Goal: Complete application form

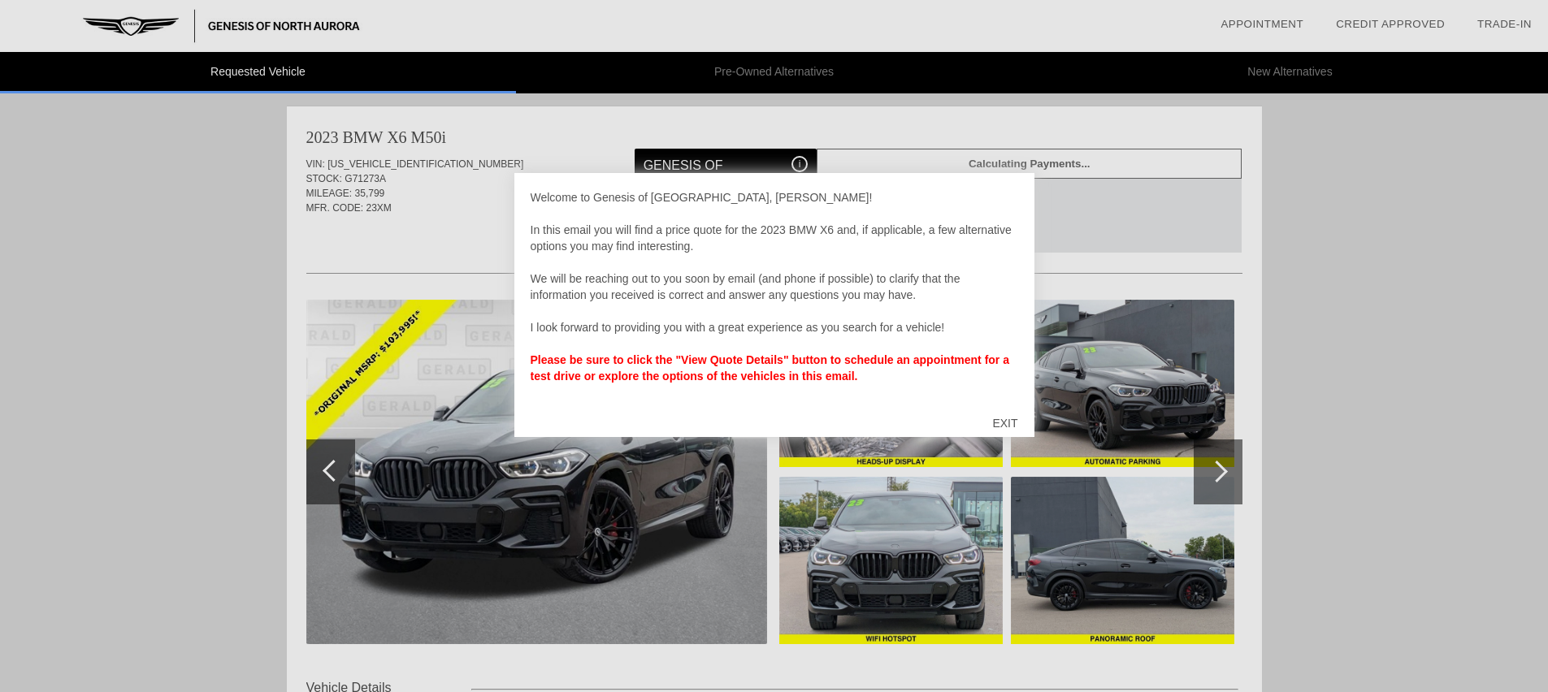
click at [1007, 424] on div "EXIT" at bounding box center [1005, 423] width 58 height 49
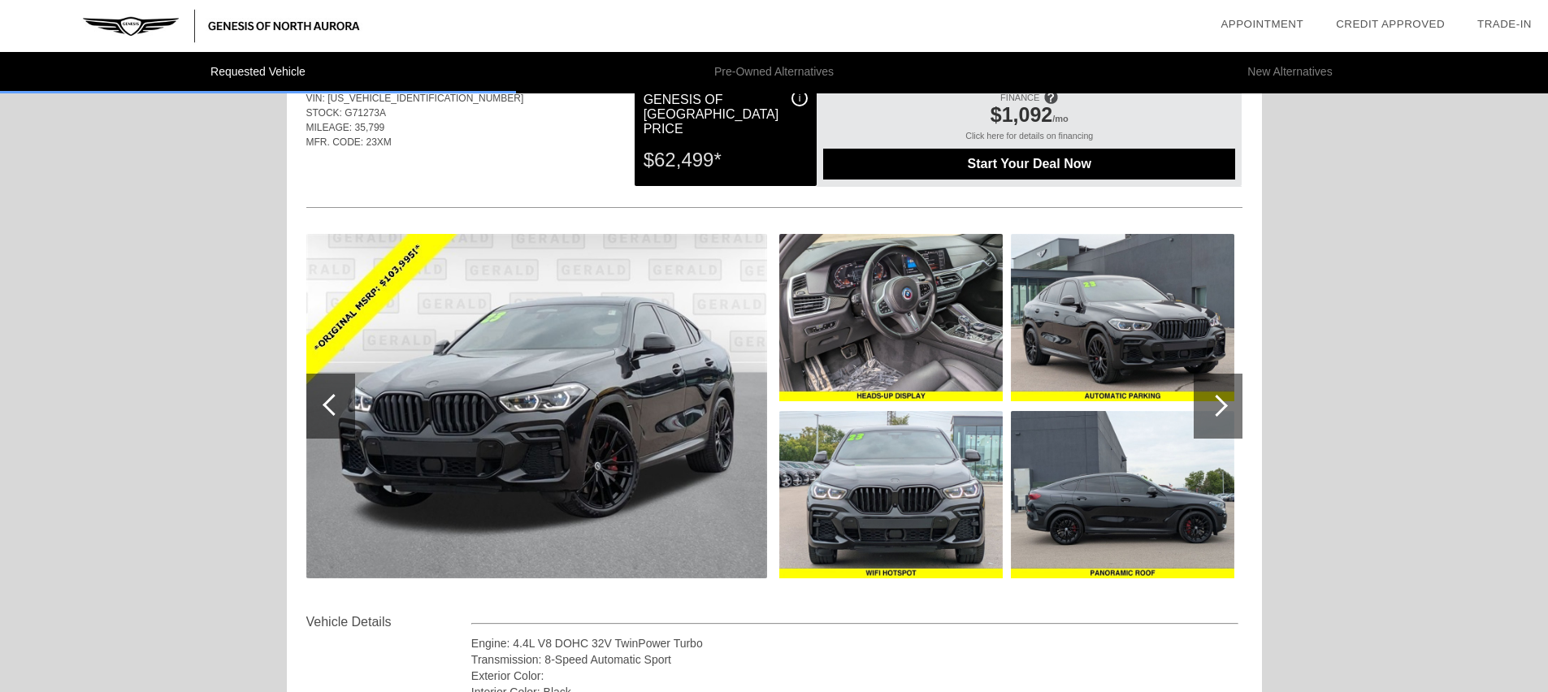
scroll to position [77, 0]
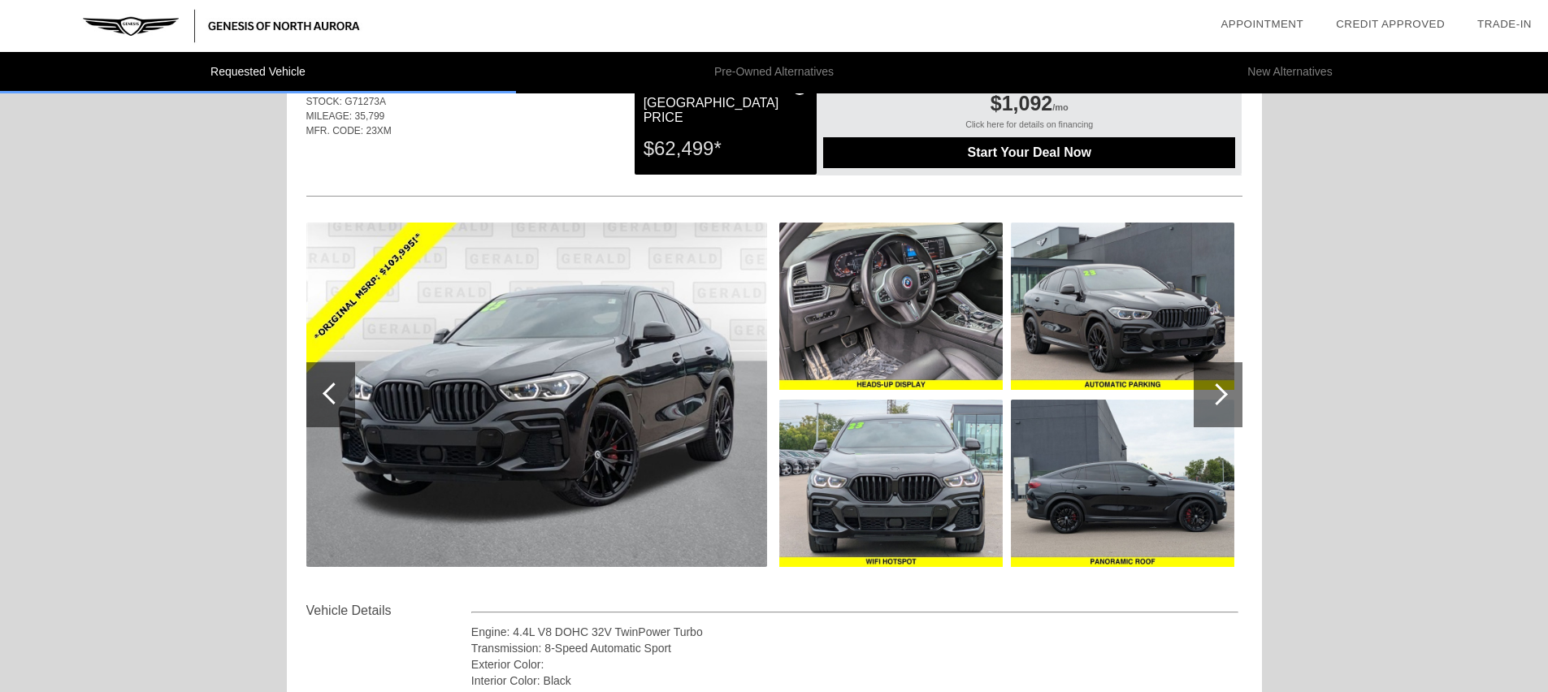
click at [1217, 402] on div at bounding box center [1217, 395] width 22 height 22
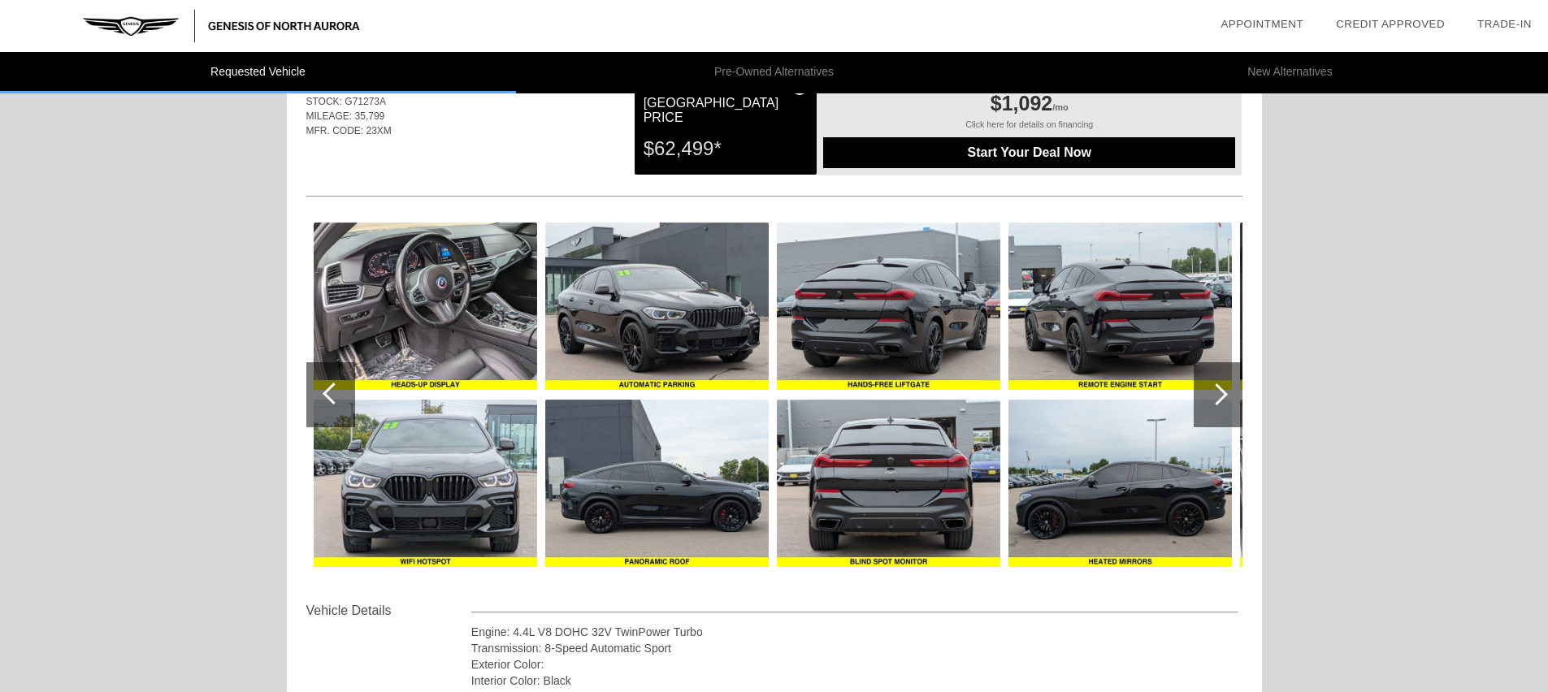
click at [1217, 402] on div at bounding box center [1217, 395] width 22 height 22
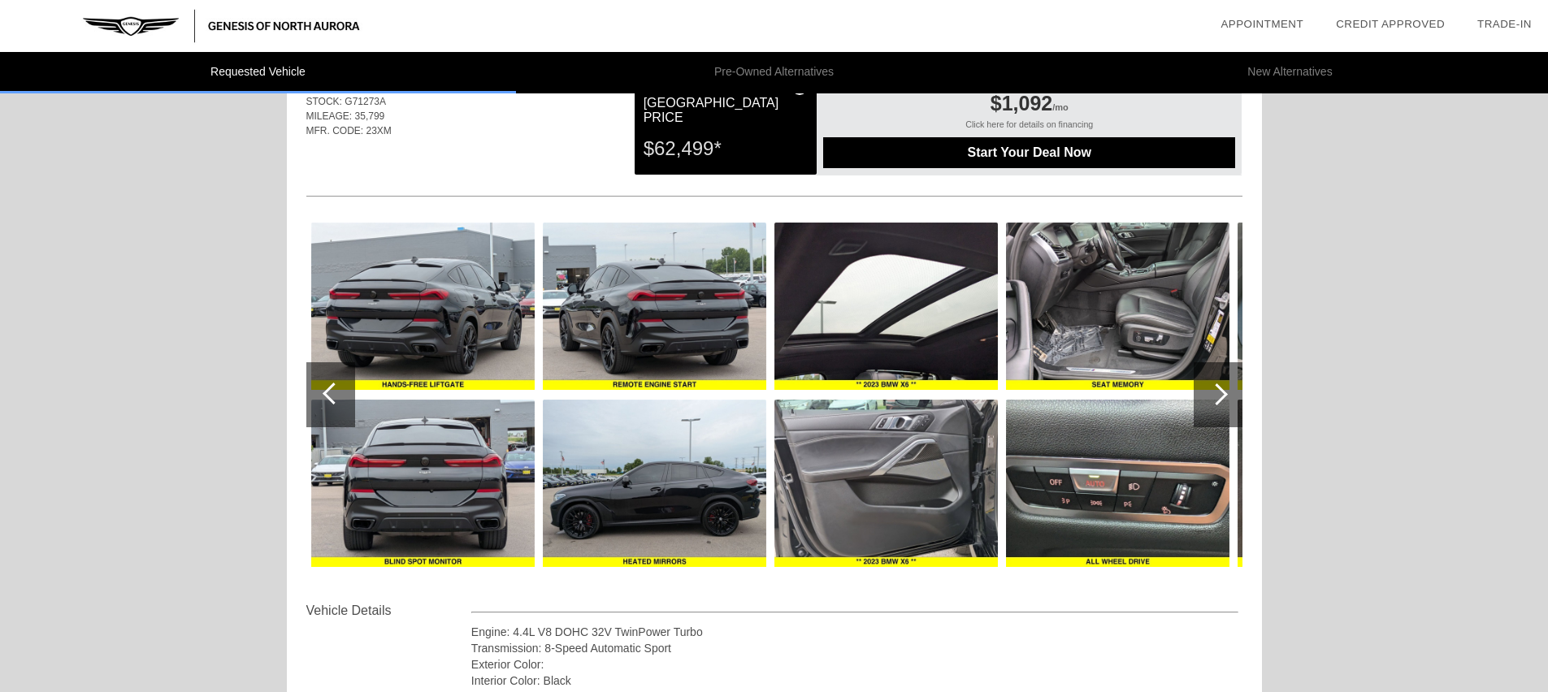
click at [1217, 402] on div at bounding box center [1217, 395] width 22 height 22
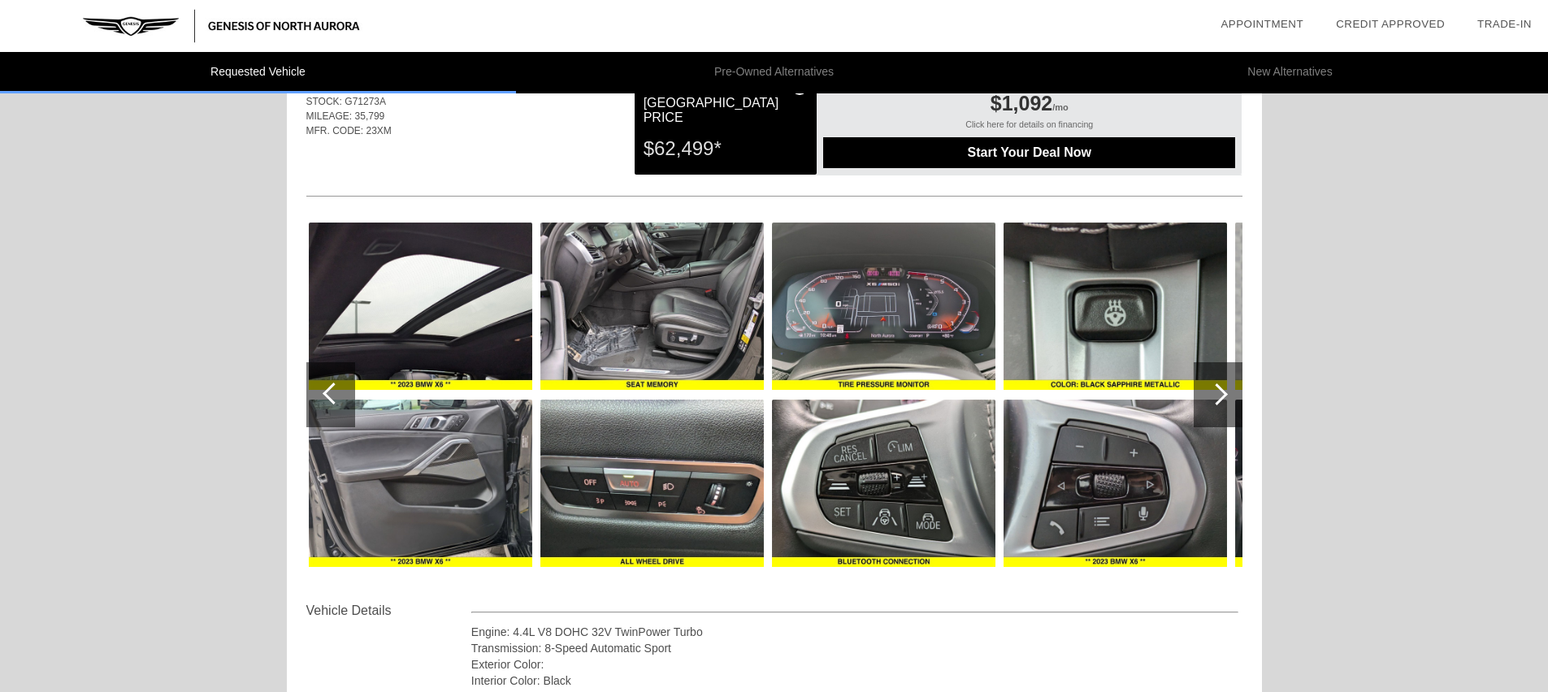
click at [1217, 401] on div at bounding box center [1217, 395] width 22 height 22
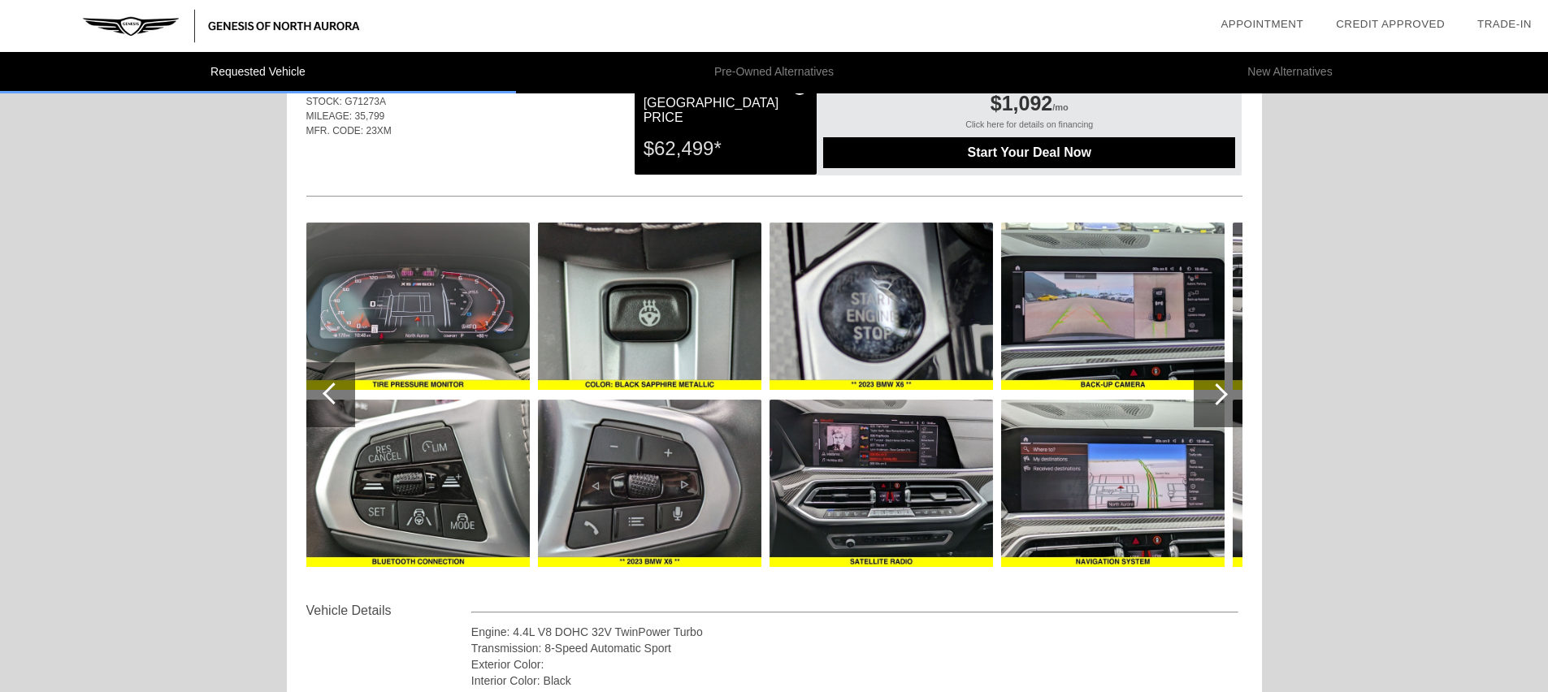
click at [1217, 401] on div at bounding box center [1217, 395] width 22 height 22
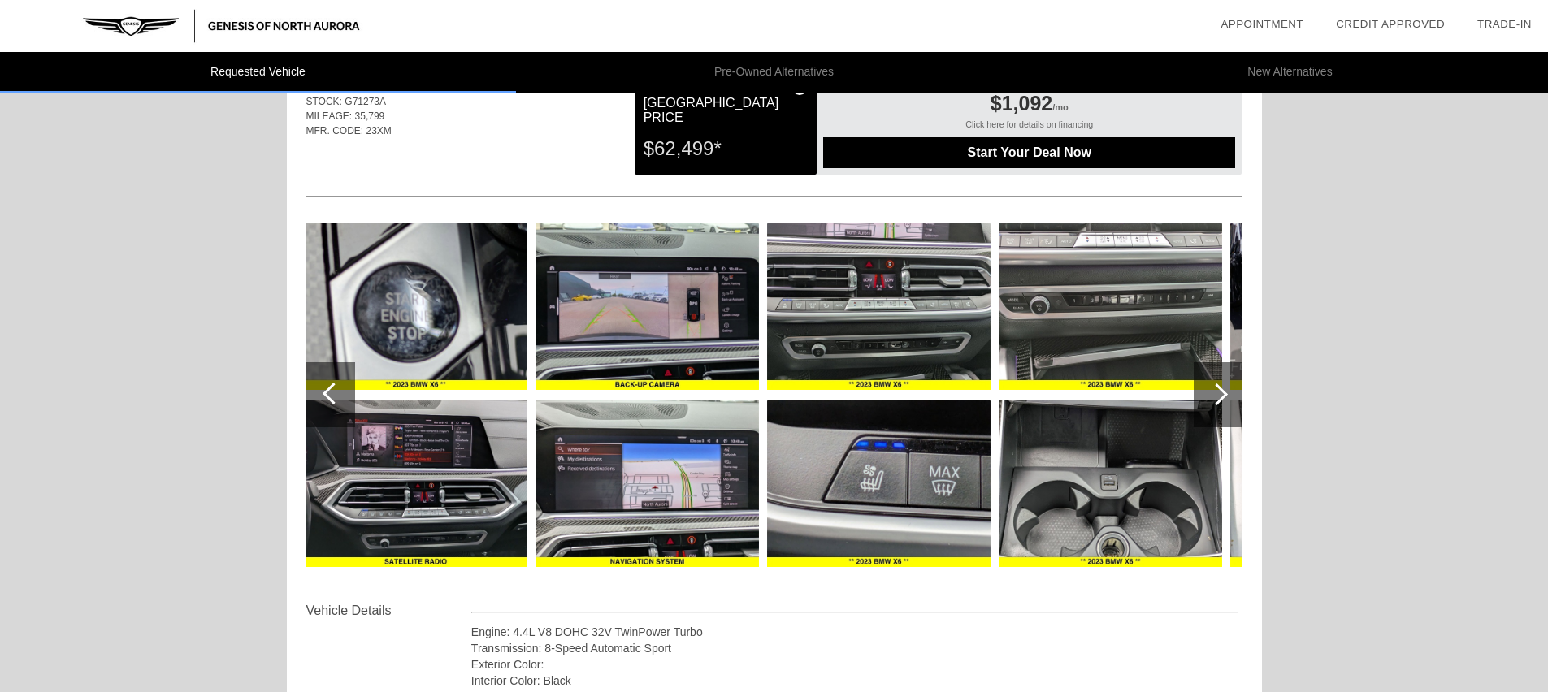
click at [1217, 401] on div at bounding box center [1217, 395] width 22 height 22
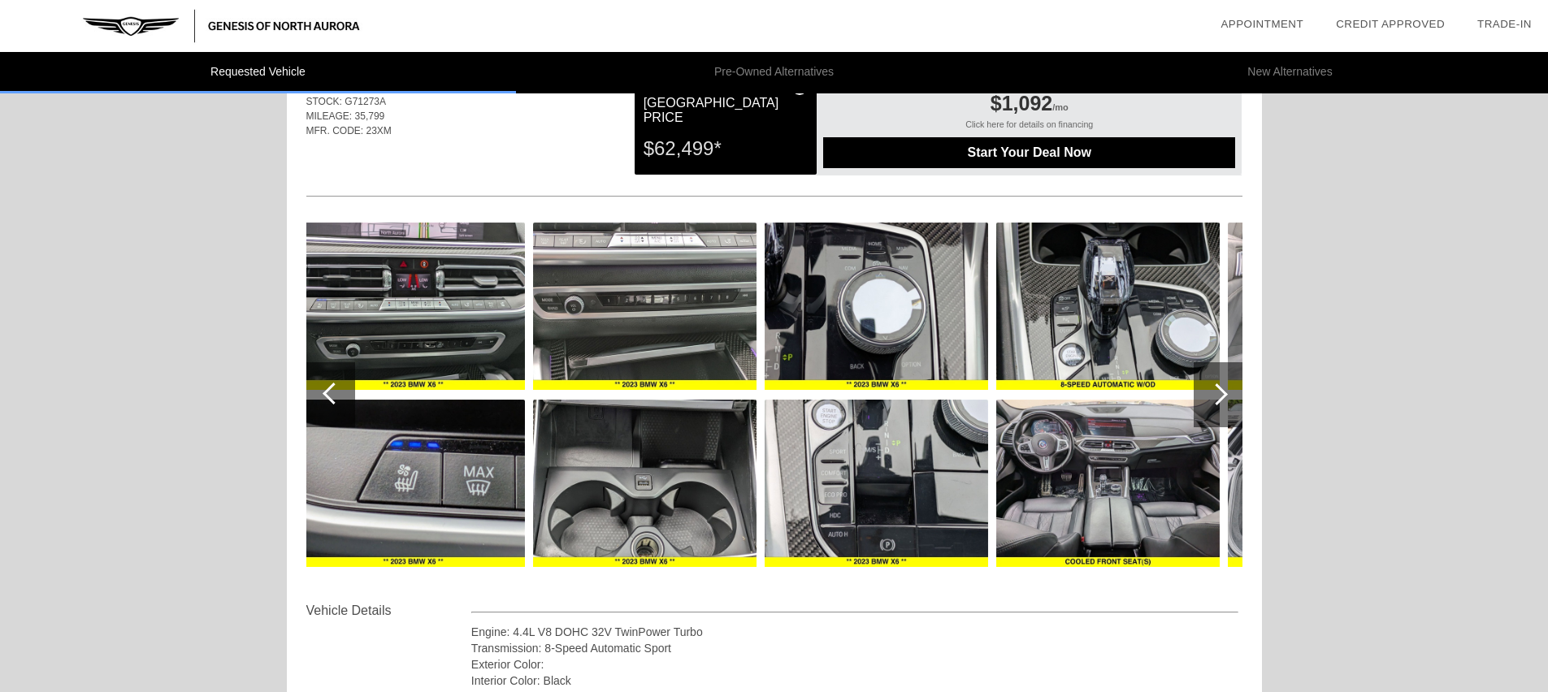
click at [1217, 401] on div at bounding box center [1217, 395] width 22 height 22
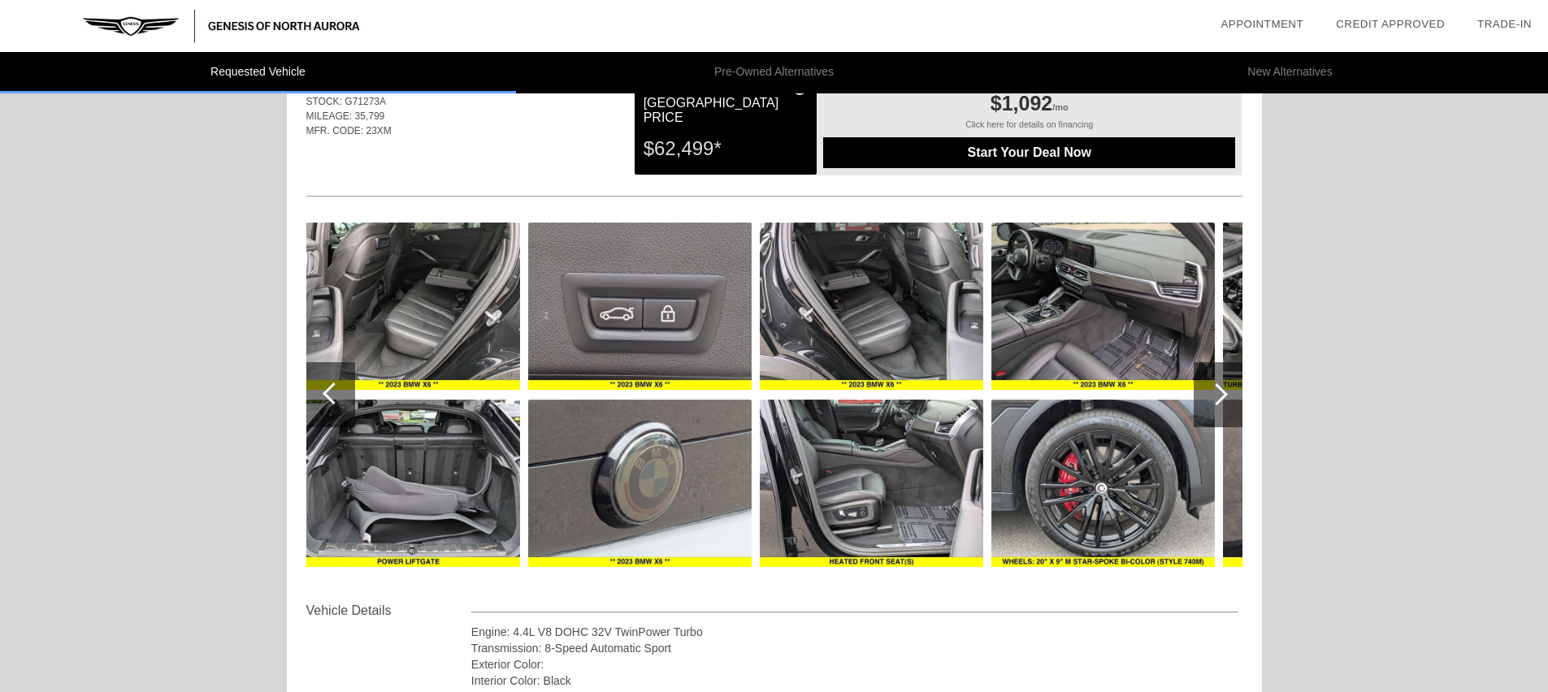
click at [1217, 401] on div at bounding box center [1217, 395] width 22 height 22
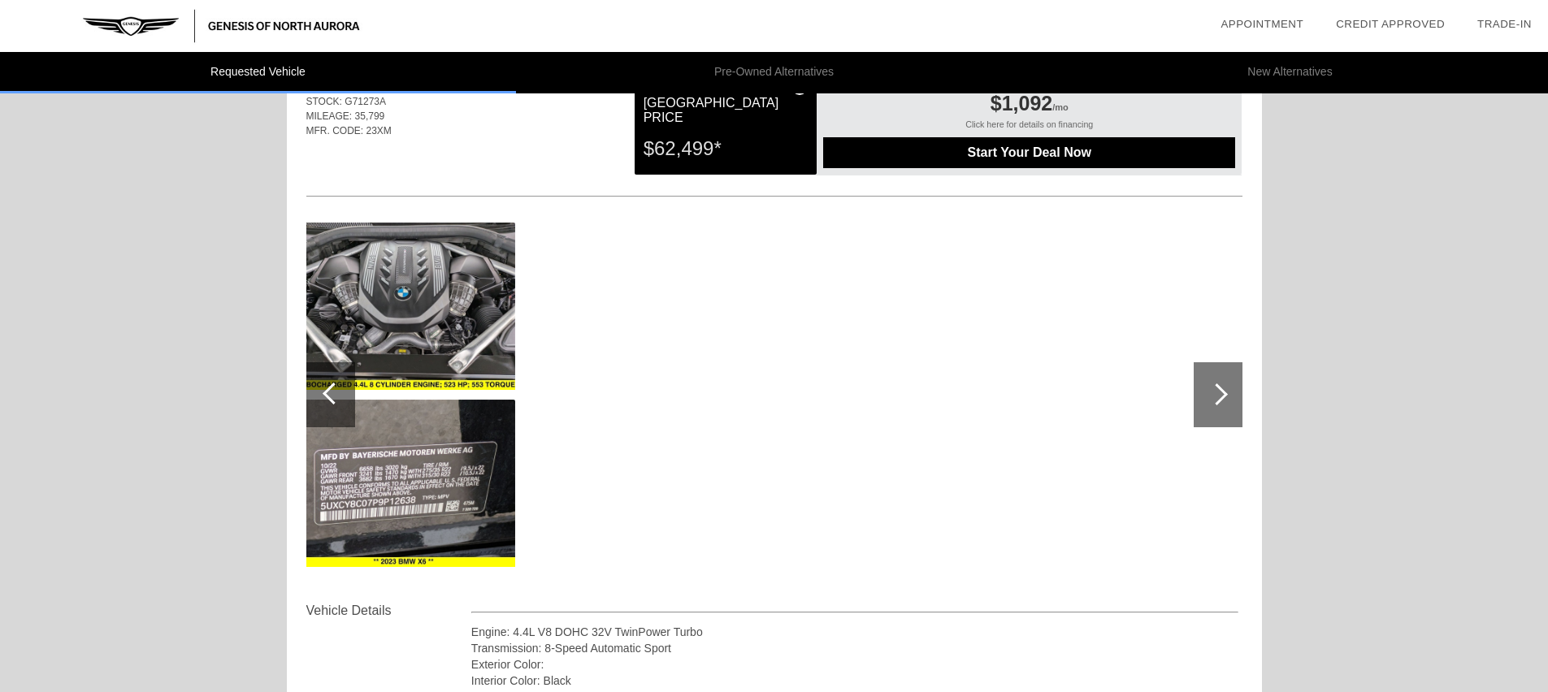
click at [1217, 401] on div at bounding box center [1217, 395] width 22 height 22
click at [1217, 402] on div at bounding box center [1217, 395] width 22 height 22
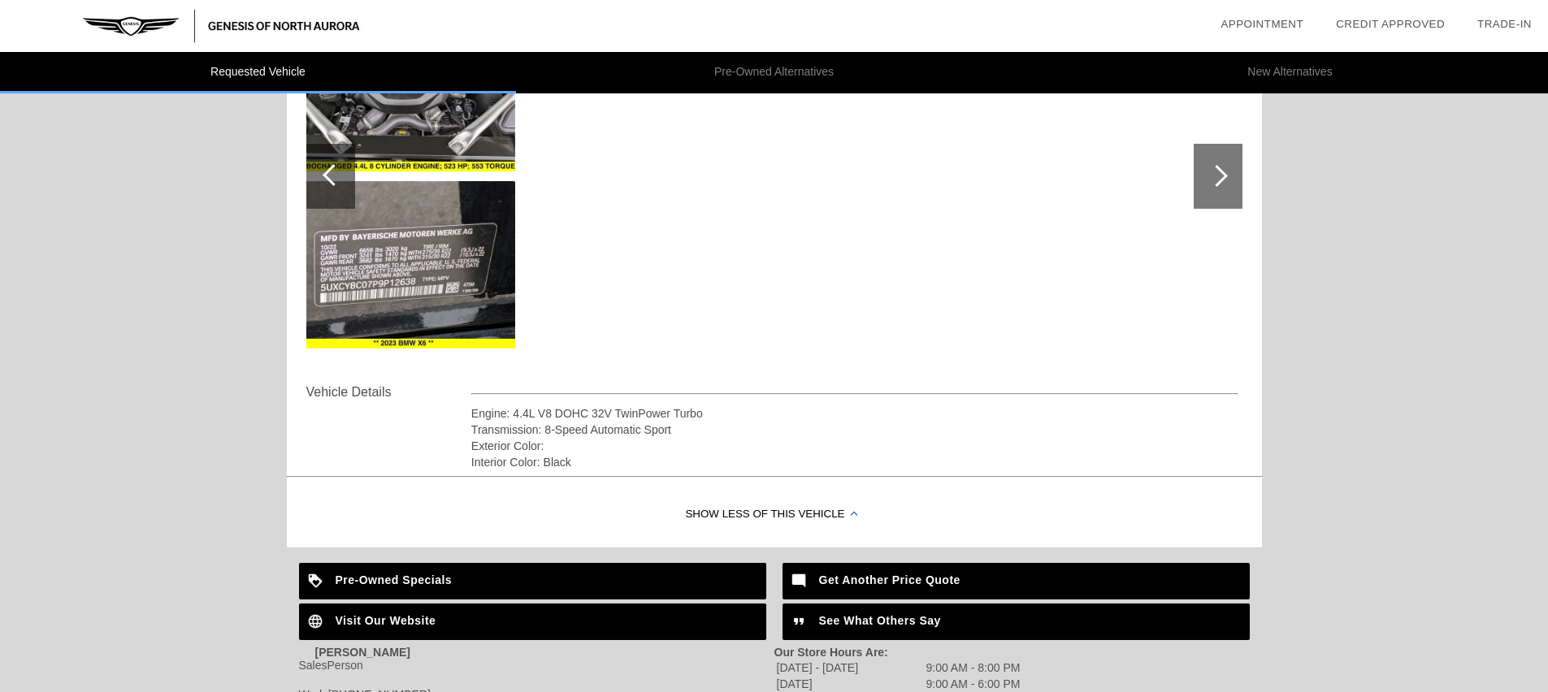
scroll to position [429, 0]
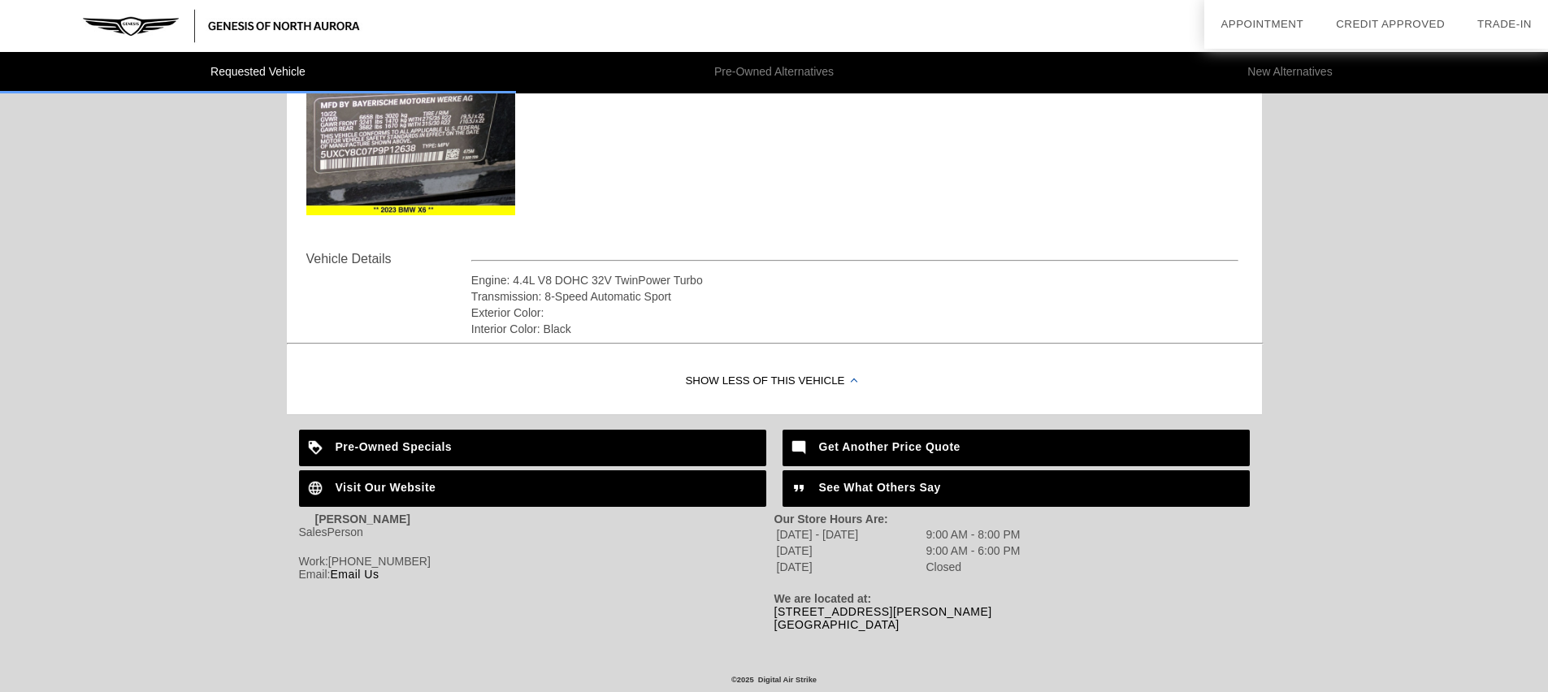
click at [552, 483] on div "Visit Our Website" at bounding box center [532, 489] width 467 height 37
